Goal: Task Accomplishment & Management: Use online tool/utility

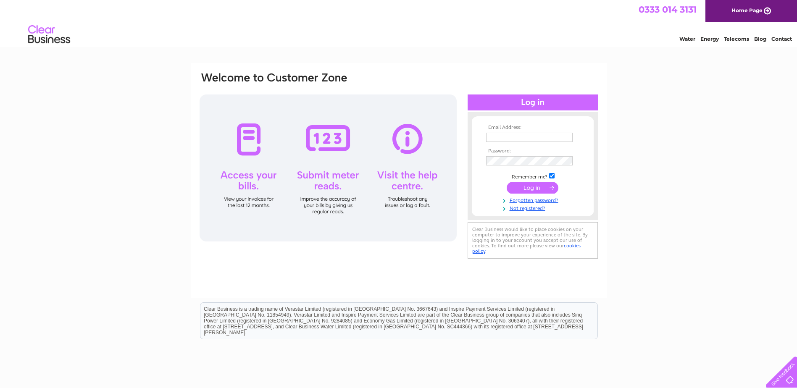
type input "enquiries@bargaincentre.co.uk"
click at [537, 185] on input "submit" at bounding box center [533, 188] width 52 height 12
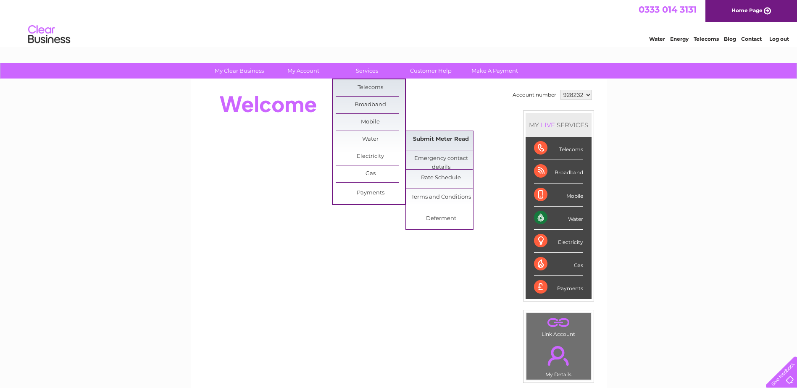
click at [442, 138] on link "Submit Meter Read" at bounding box center [440, 139] width 69 height 17
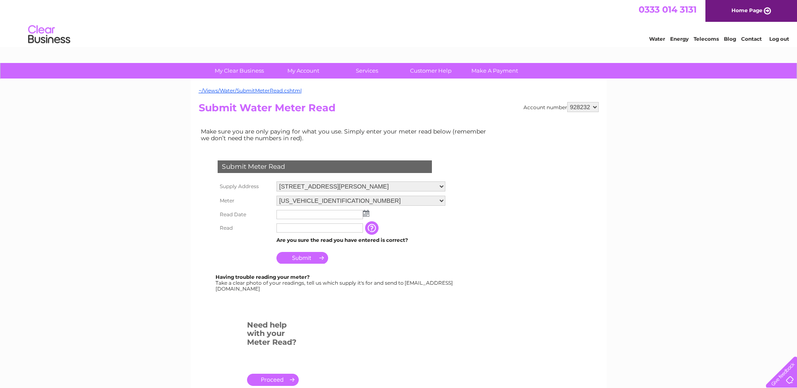
click at [366, 216] on img at bounding box center [366, 213] width 6 height 7
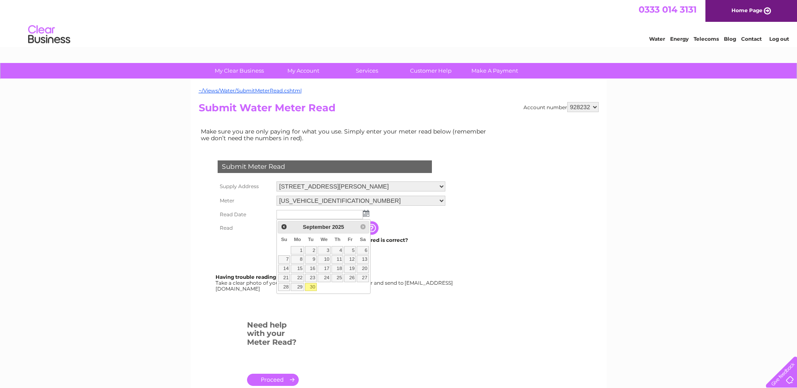
click at [309, 284] on link "30" at bounding box center [311, 287] width 12 height 8
type input "2025/09/30"
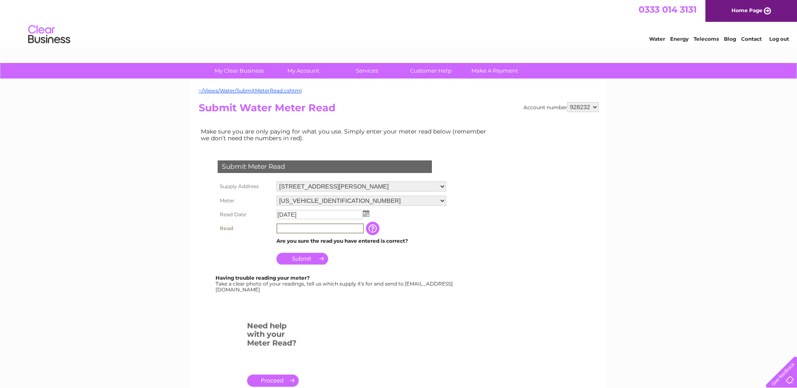
click at [306, 228] on input "text" at bounding box center [319, 229] width 87 height 10
type input "01497"
click at [312, 258] on input "Submit" at bounding box center [302, 258] width 52 height 12
